Goal: Obtain resource: Obtain resource

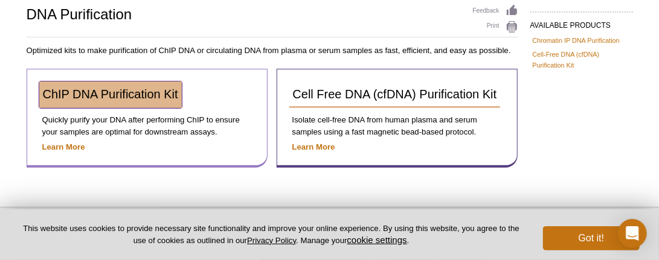
click at [146, 88] on span "ChIP DNA Purification Kit" at bounding box center [110, 94] width 135 height 13
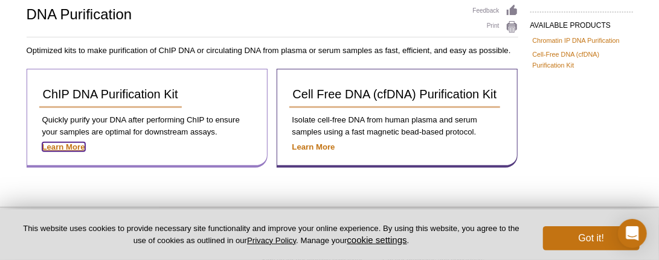
click at [71, 146] on strong "Learn More" at bounding box center [63, 147] width 43 height 9
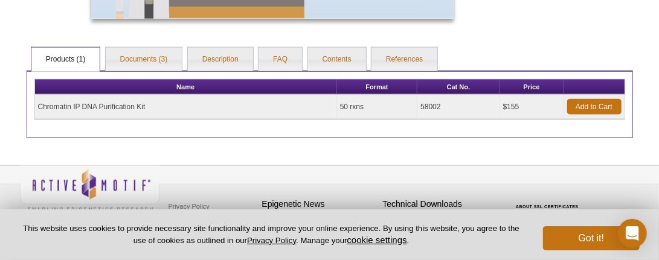
scroll to position [598, 0]
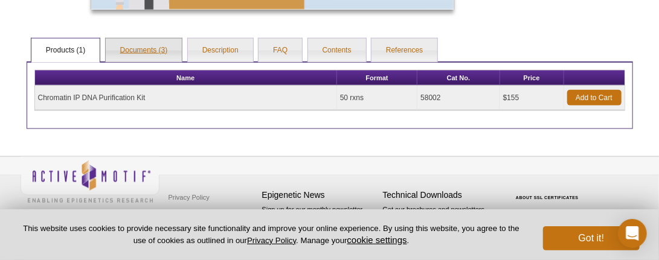
click at [146, 55] on link "Documents (3)" at bounding box center [144, 51] width 77 height 24
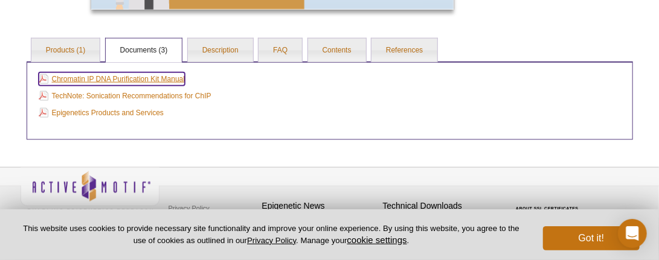
click at [147, 81] on link "Chromatin IP DNA Purification Kit Manual" at bounding box center [112, 78] width 147 height 13
